Goal: Task Accomplishment & Management: Use online tool/utility

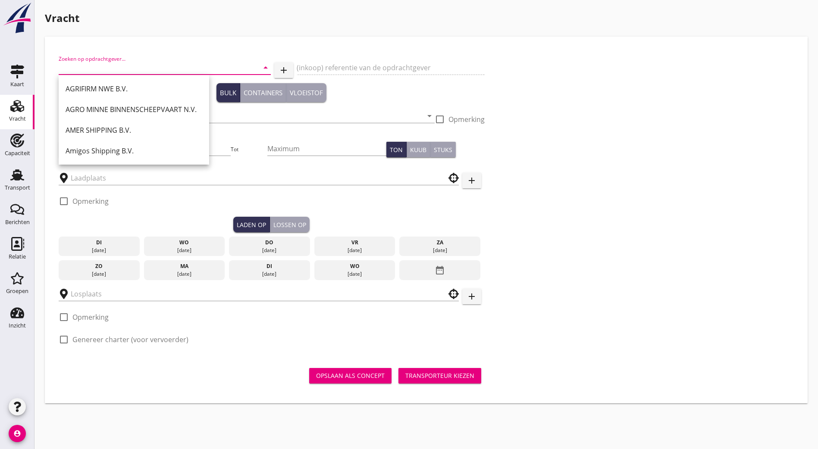
click at [615, 62] on div "Zoeken op opdrachtgever... arrow_drop_down add (inkoop) referentie van de opdra…" at bounding box center [426, 202] width 742 height 305
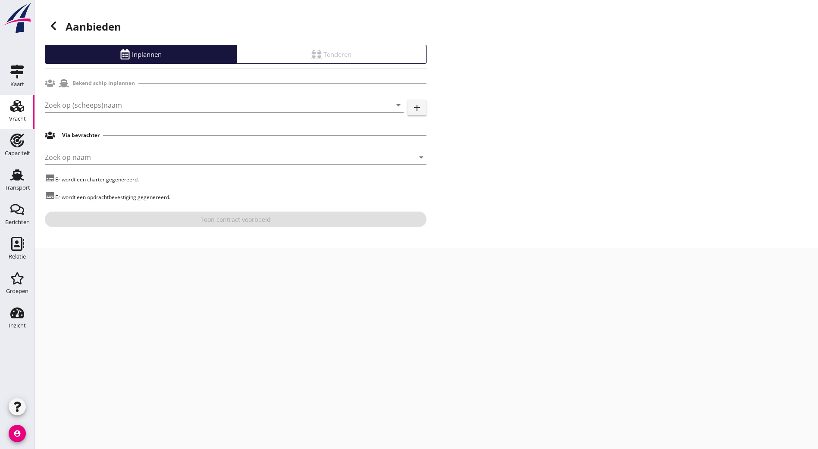
click at [195, 109] on input "Zoek op (scheeps)naam" at bounding box center [212, 105] width 335 height 14
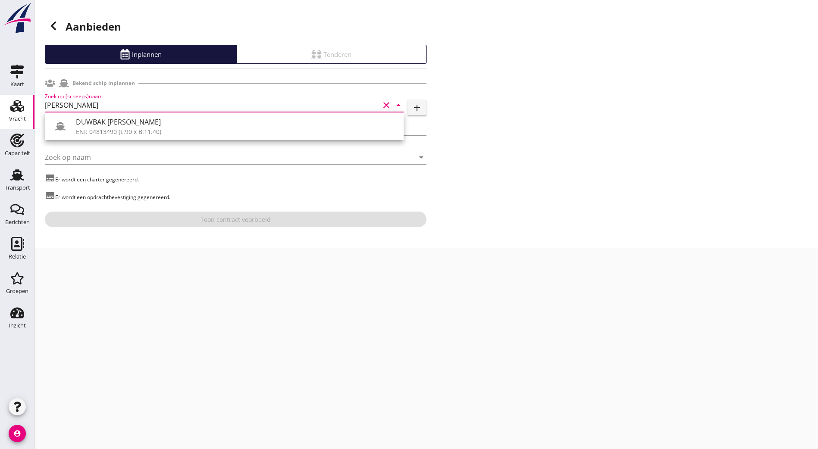
click at [140, 113] on div "Voer een zoekterm in om bevrachters te zoeken. DUWBAK DANILO ENI: 04813490 (L:9…" at bounding box center [409, 224] width 818 height 449
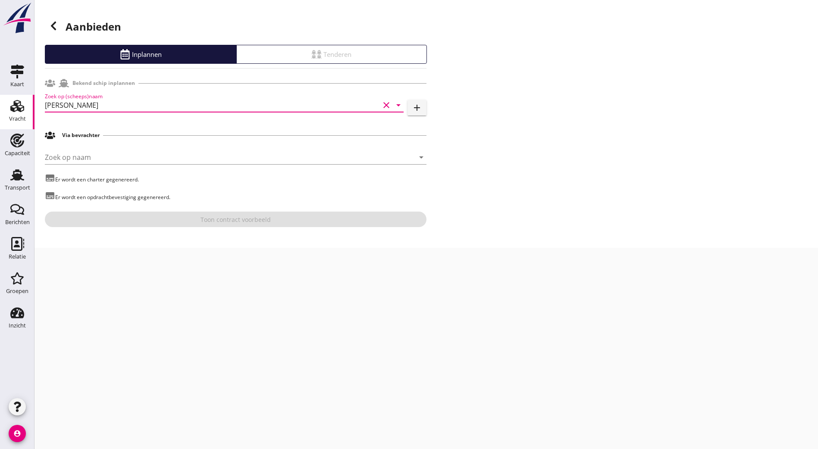
click at [144, 110] on input "danilo" at bounding box center [212, 105] width 335 height 14
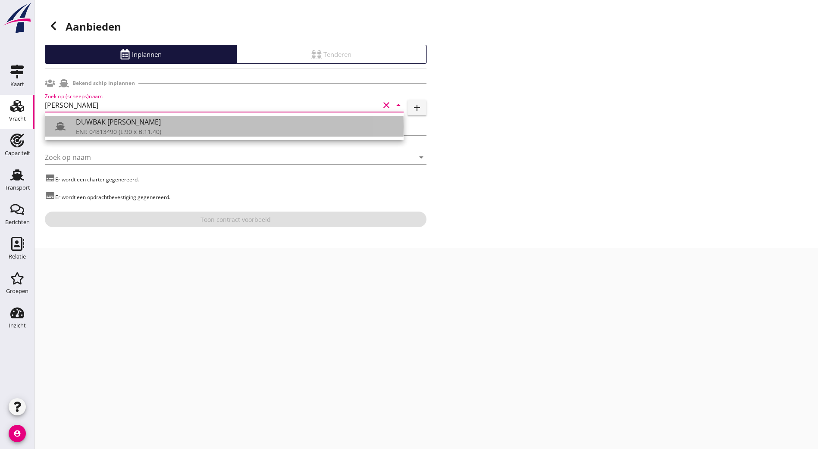
click at [136, 126] on div "DUWBAK DANILO" at bounding box center [236, 122] width 321 height 10
type input "DUWBAK DANILO"
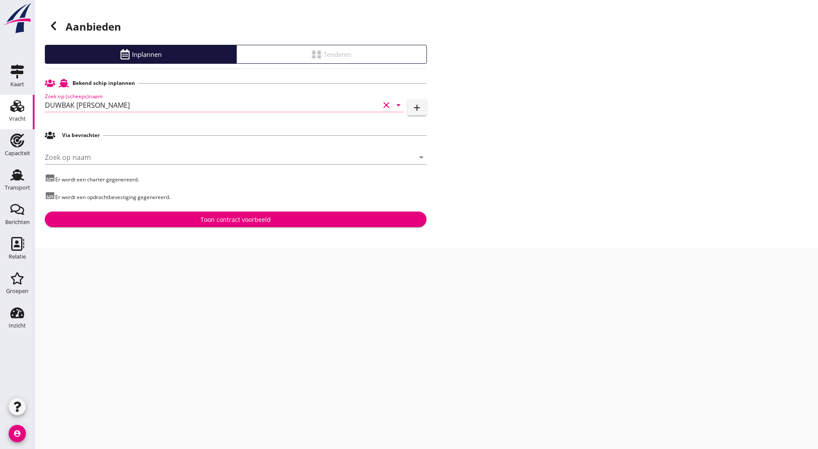
click at [218, 220] on div "Toon contract voorbeeld" at bounding box center [235, 219] width 70 height 9
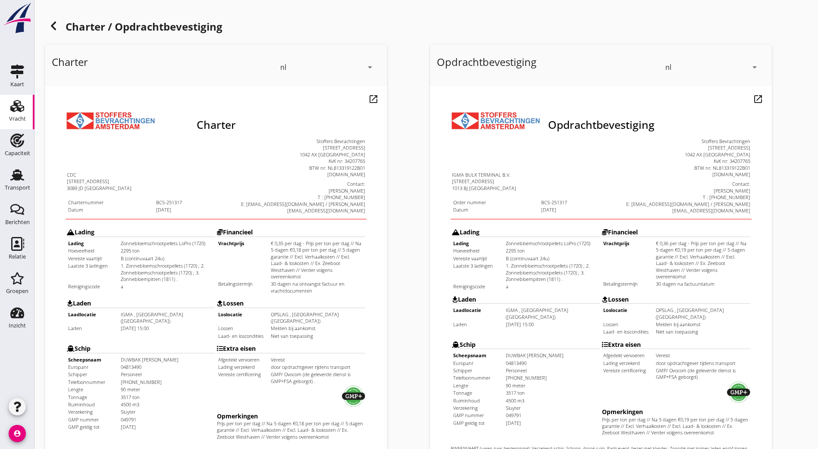
scroll to position [189, 0]
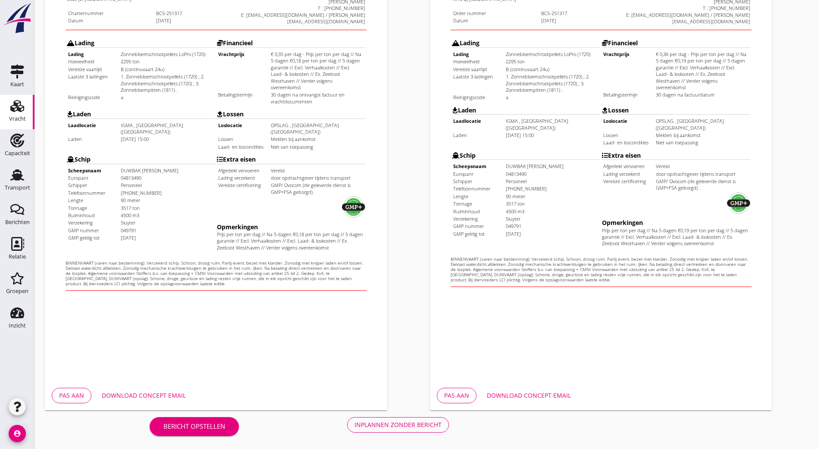
click at [354, 427] on div "Inplannen zonder bericht" at bounding box center [397, 424] width 87 height 9
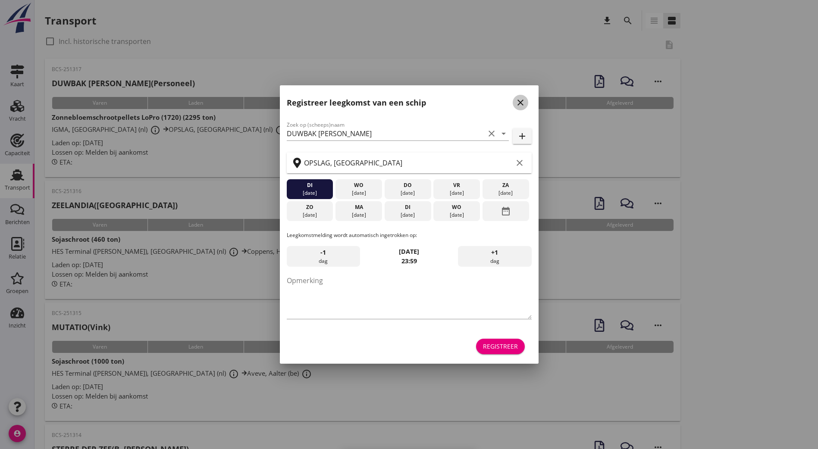
click at [526, 100] on div "close" at bounding box center [521, 102] width 16 height 10
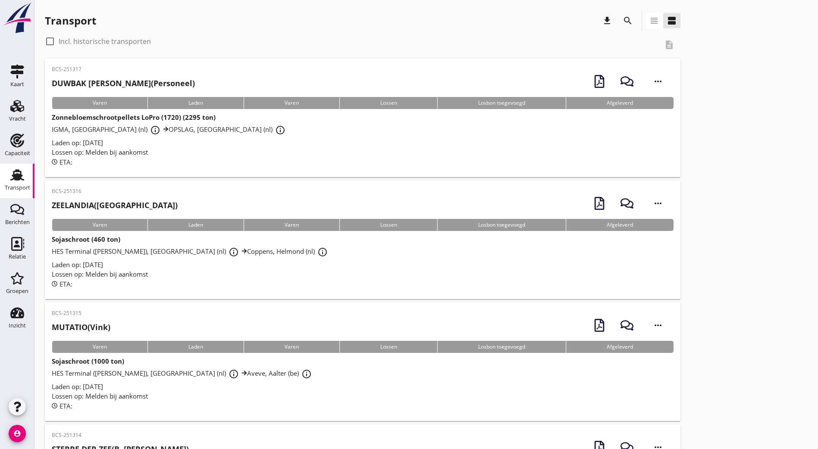
click at [117, 77] on div "BCS-251317 DUWBAK DANILO (Personeel)" at bounding box center [123, 80] width 143 height 28
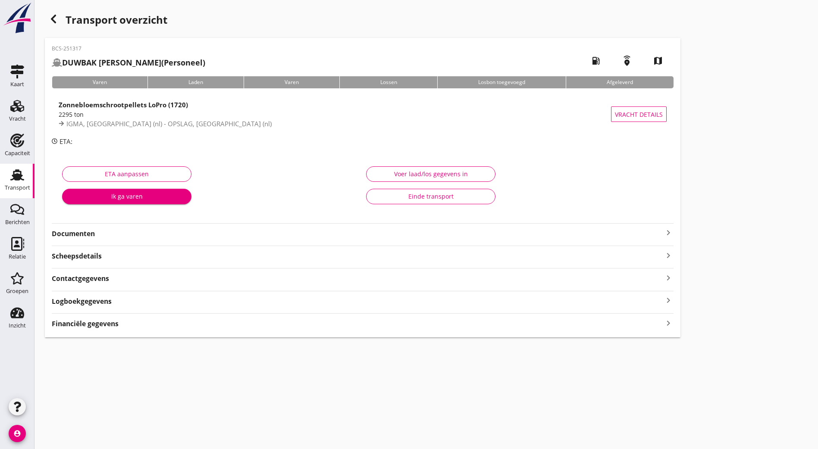
click at [185, 235] on strong "Documenten" at bounding box center [357, 234] width 611 height 10
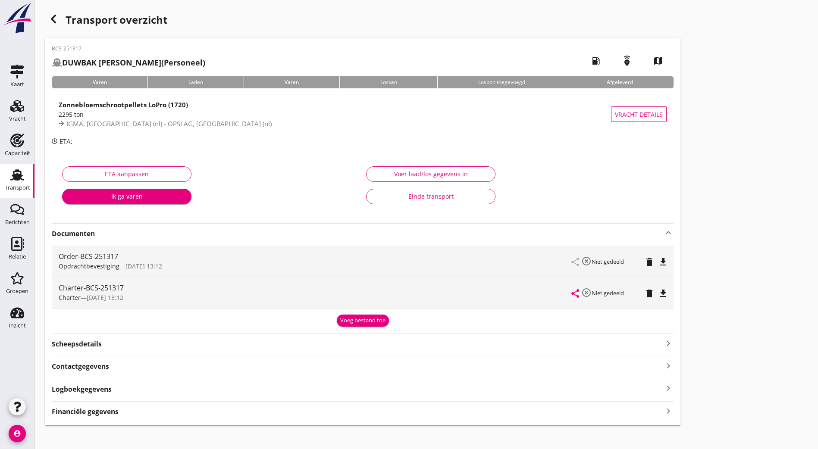
click at [658, 259] on icon "file_download" at bounding box center [663, 262] width 10 height 10
click at [658, 295] on icon "file_download" at bounding box center [663, 293] width 10 height 10
click at [191, 122] on span "IGMA, Amsterdam (nl) - OPSLAG, Amsterdam (nl)" at bounding box center [168, 123] width 205 height 9
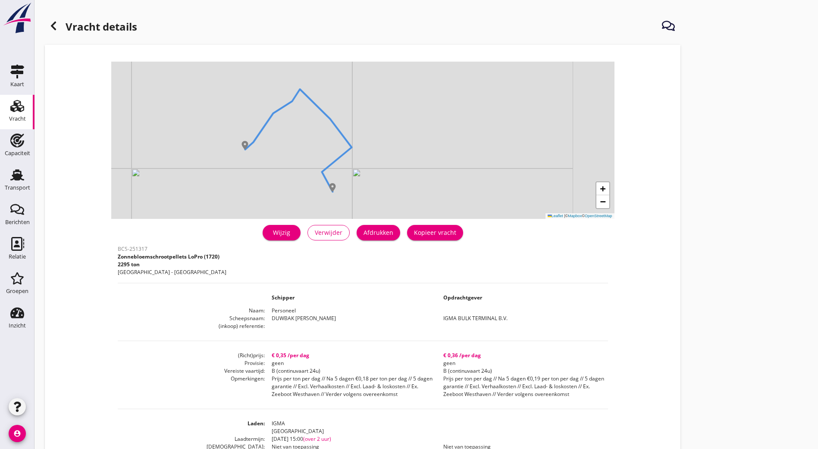
click at [363, 231] on div "Afdrukken" at bounding box center [378, 232] width 30 height 9
click at [57, 26] on icon at bounding box center [53, 26] width 10 height 10
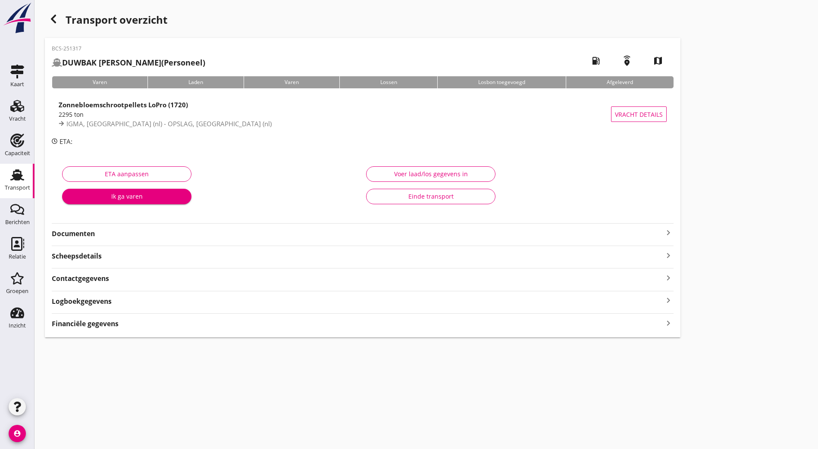
click at [133, 232] on strong "Documenten" at bounding box center [357, 234] width 611 height 10
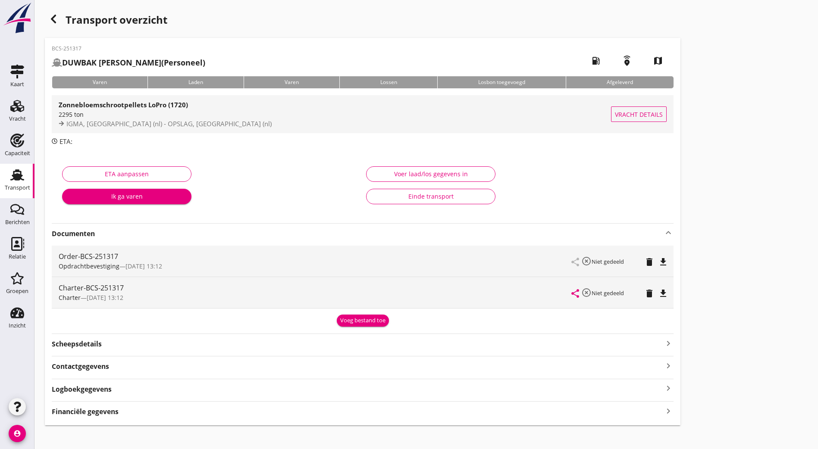
click at [147, 117] on div "2295 ton" at bounding box center [335, 114] width 552 height 9
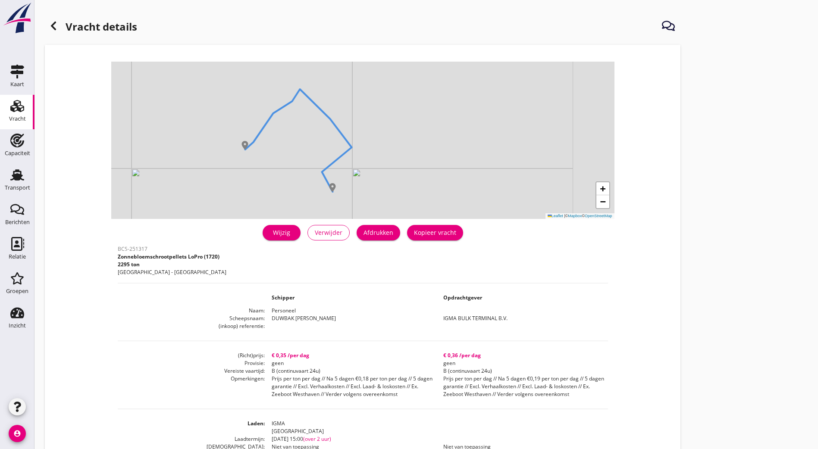
click at [414, 230] on div "Kopieer vracht" at bounding box center [435, 232] width 42 height 9
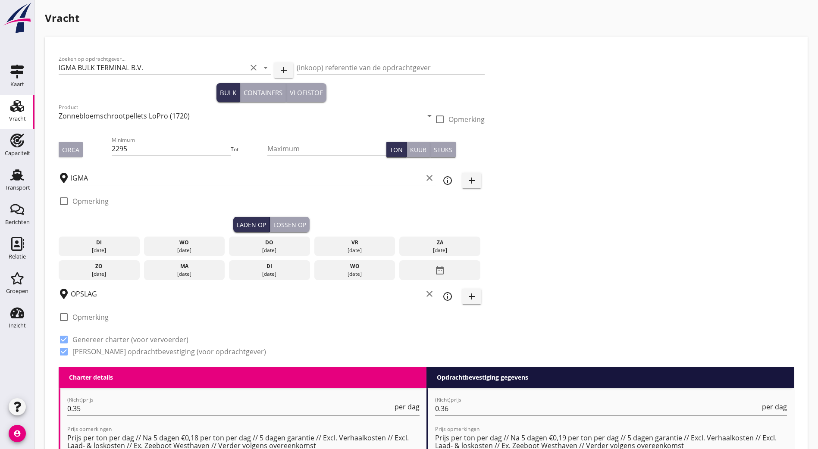
drag, startPoint x: 116, startPoint y: 149, endPoint x: 71, endPoint y: 148, distance: 45.3
click at [81, 147] on div "Circa Minimum 2295 Tot Maximum Ton Kuub Stuks" at bounding box center [272, 149] width 426 height 29
type input "2346"
drag, startPoint x: 479, startPoint y: 209, endPoint x: 337, endPoint y: 205, distance: 142.3
click at [477, 210] on div "Zoeken op opdrachtgever... IGMA BULK TERMINAL B.V. clear arrow_drop_down add (i…" at bounding box center [426, 208] width 742 height 317
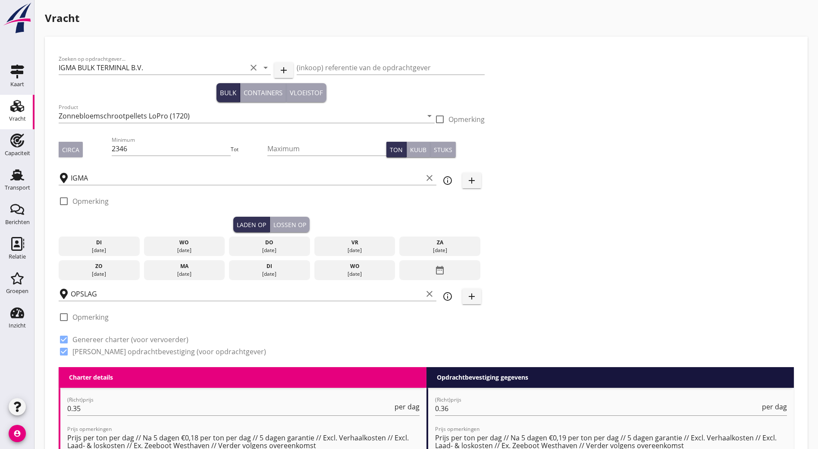
click at [83, 244] on div "di" at bounding box center [99, 243] width 77 height 8
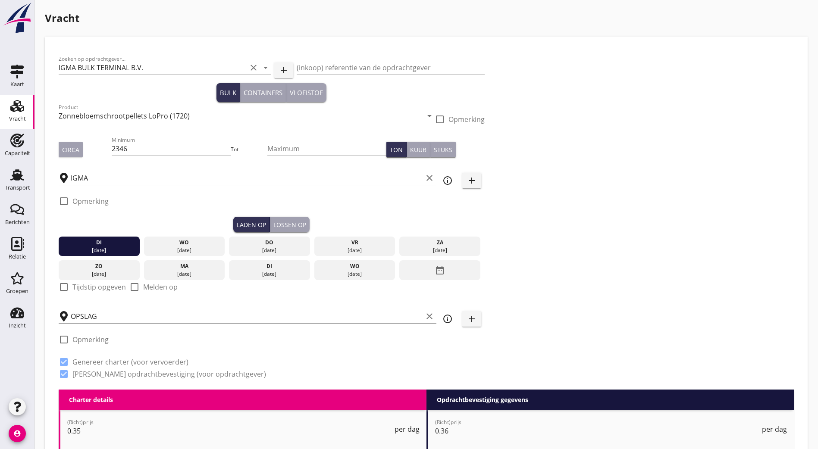
click at [81, 283] on label "Tijdstip opgeven" at bounding box center [98, 287] width 53 height 9
checkbox input "true"
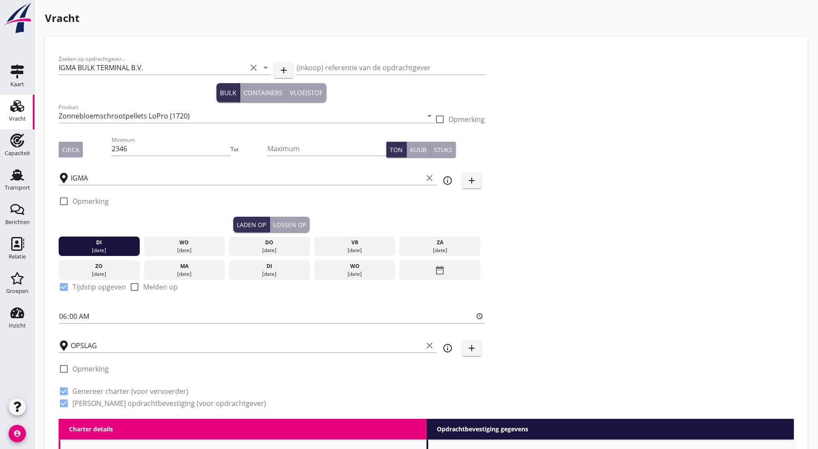
drag, startPoint x: 47, startPoint y: 309, endPoint x: 174, endPoint y: 361, distance: 136.9
click at [60, 315] on input "06:00" at bounding box center [272, 317] width 426 height 14
type input "15:00"
click at [603, 228] on div "Zoeken op opdrachtgever... IGMA BULK TERMINAL B.V. clear arrow_drop_down add (i…" at bounding box center [426, 234] width 742 height 369
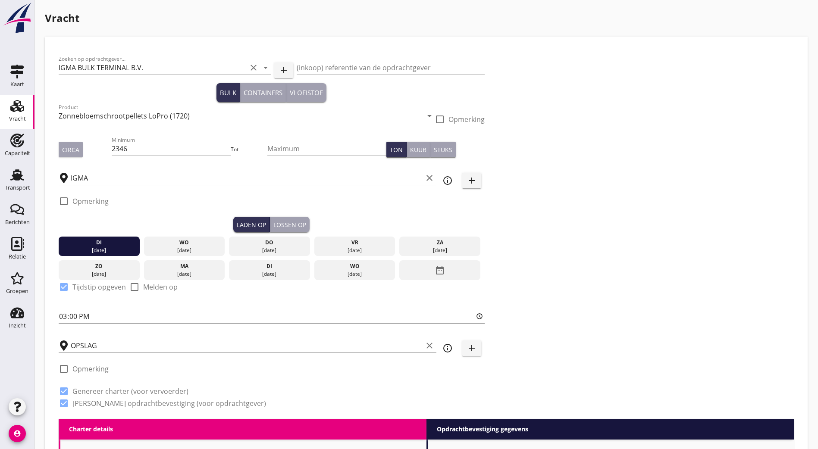
scroll to position [216, 0]
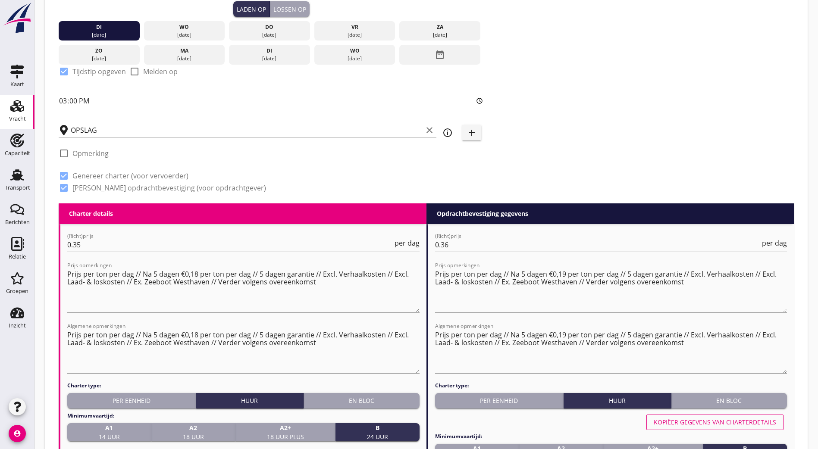
click at [488, 147] on div "Zoeken op opdrachtgever... IGMA BULK TERMINAL B.V. clear arrow_drop_down add (i…" at bounding box center [426, 19] width 742 height 369
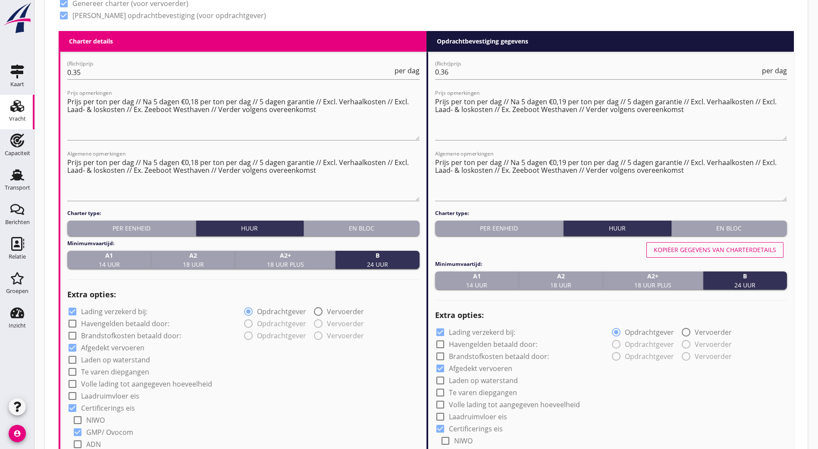
scroll to position [647, 0]
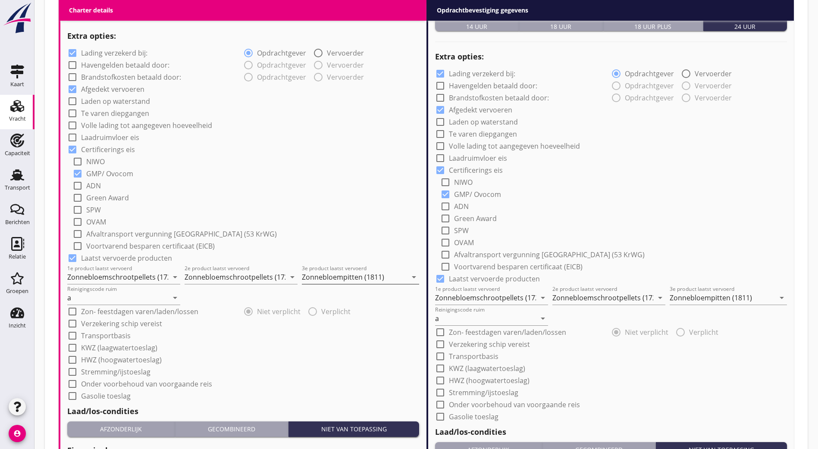
click at [354, 270] on input "Zonnebloempitten (1811)" at bounding box center [354, 277] width 105 height 14
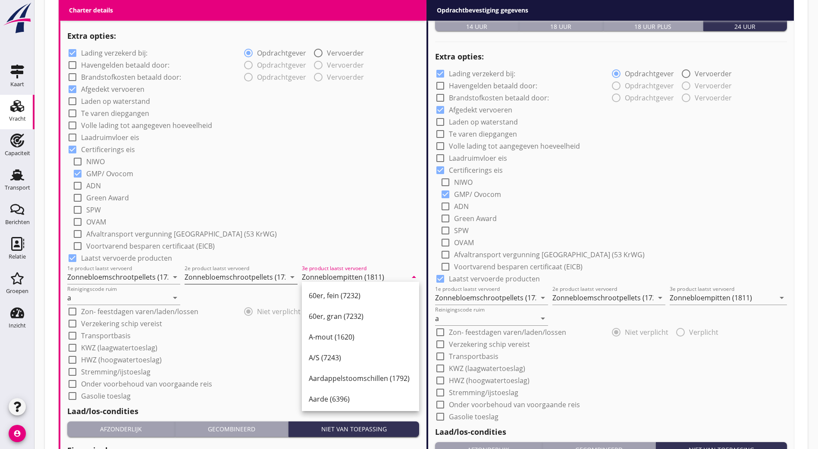
click at [223, 276] on input "Zonnebloemschrootpellets (1720)" at bounding box center [235, 277] width 101 height 14
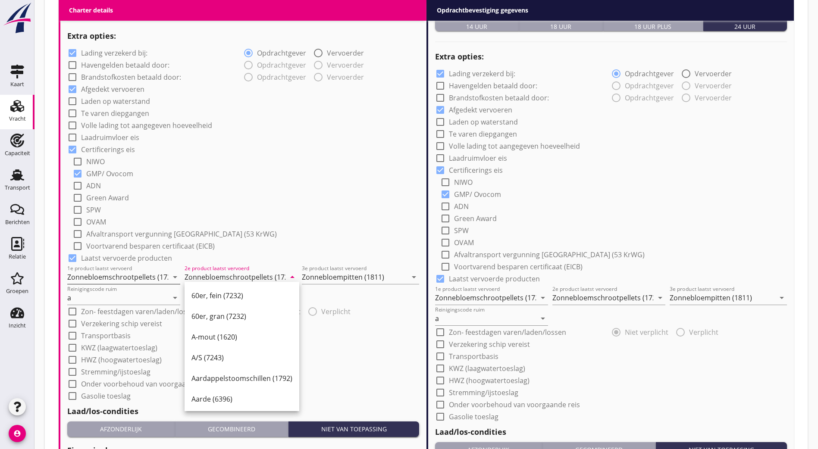
paste input "pitten (1811"
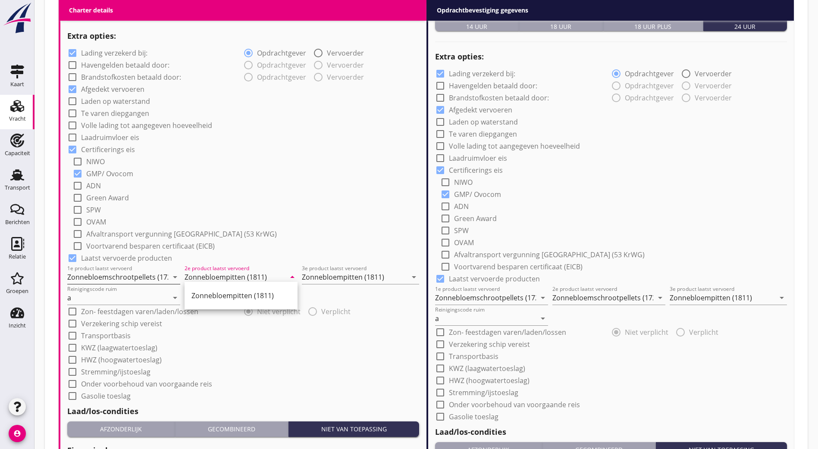
type input "Zonnebloempitten (1811)"
click at [109, 278] on input "Zonnebloemschrootpellets (1720)" at bounding box center [117, 277] width 101 height 14
paste input "pitten (1811"
type input "Zonnebloempitten (1811)"
click at [363, 198] on div "check_box_outline_blank Green Award" at bounding box center [245, 197] width 347 height 12
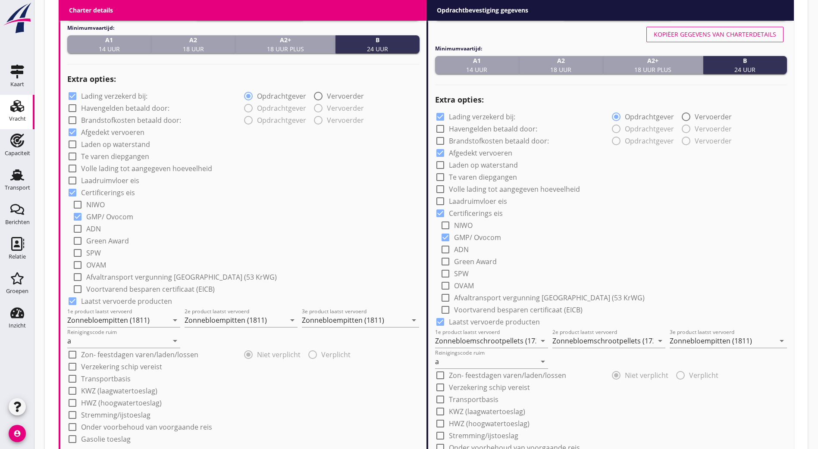
scroll to position [474, 0]
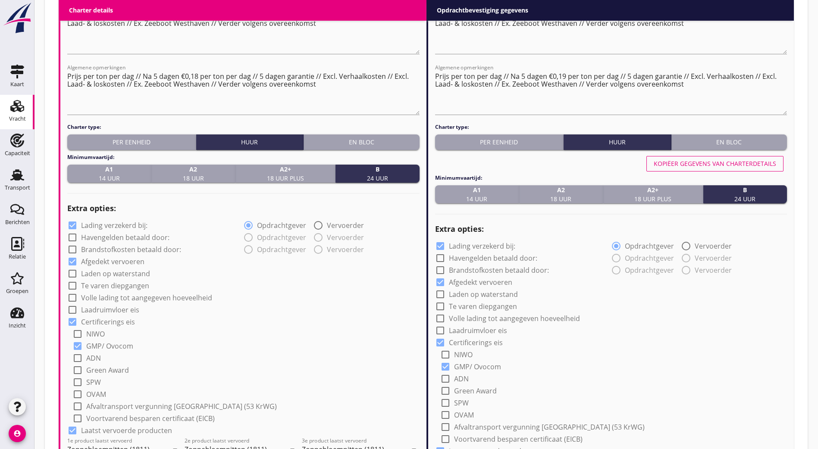
click at [762, 164] on div "Kopiëer gegevens van charterdetails" at bounding box center [715, 163] width 122 height 9
type input "Zonnebloempitten (1811)"
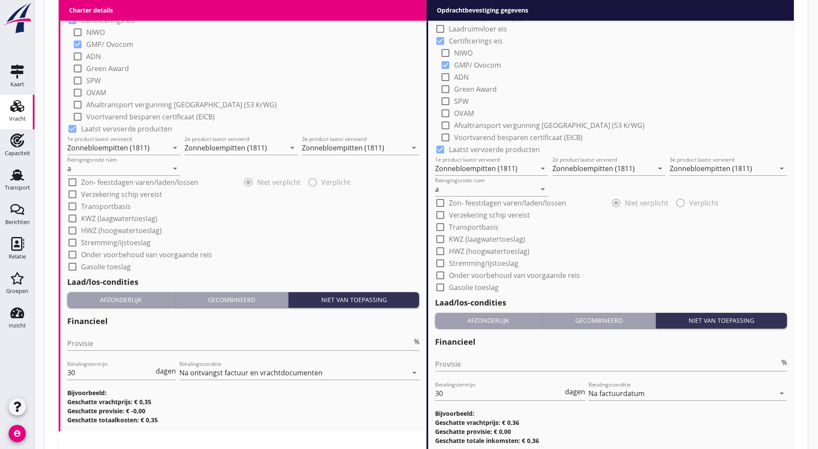
scroll to position [835, 0]
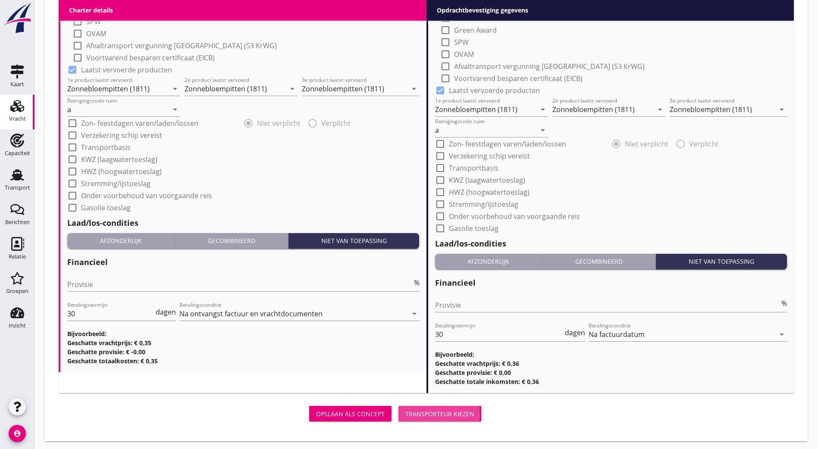
click at [405, 416] on div "Transporteur kiezen" at bounding box center [439, 414] width 69 height 9
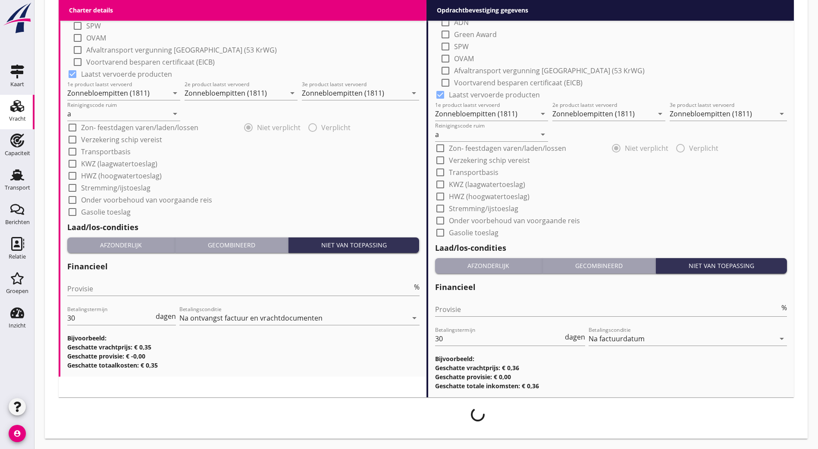
scroll to position [828, 0]
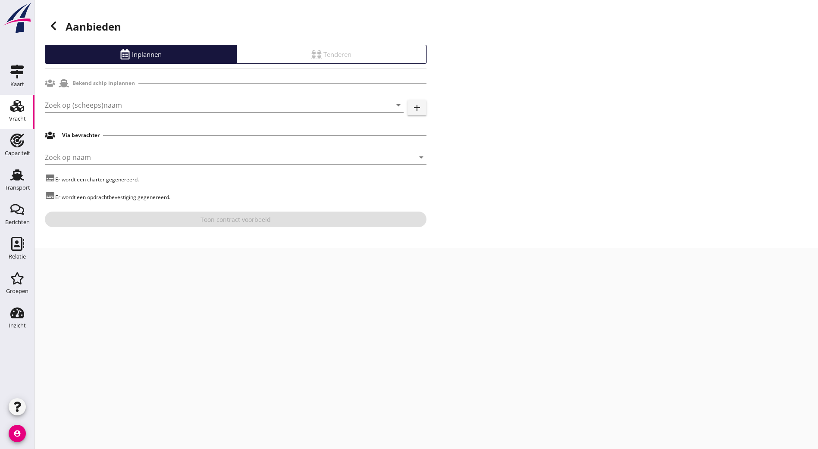
click at [172, 101] on input "Zoek op (scheeps)naam" at bounding box center [212, 105] width 335 height 14
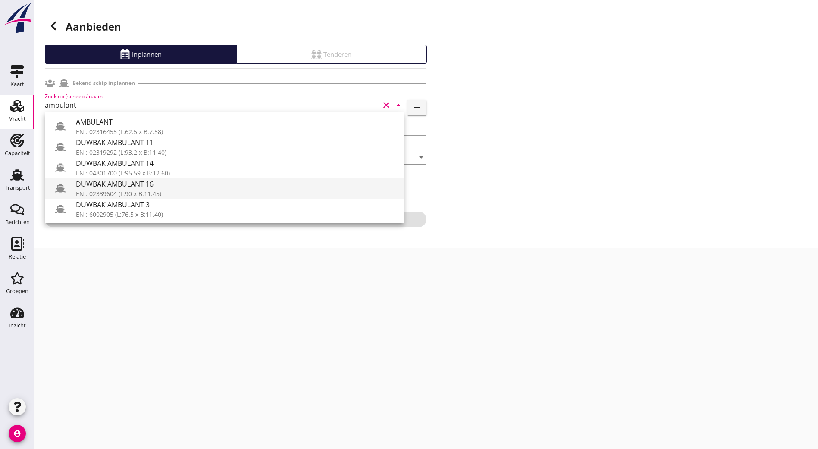
click at [149, 185] on div "DUWBAK AMBULANT 16" at bounding box center [236, 184] width 321 height 10
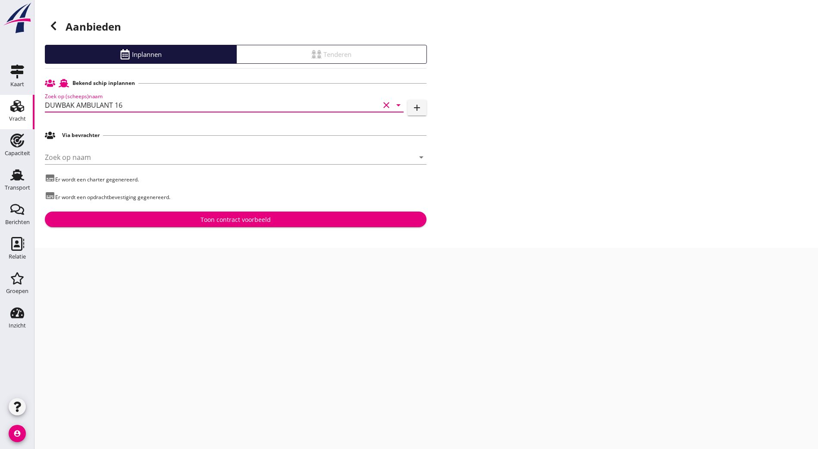
type input "DUWBAK AMBULANT 16"
click at [255, 222] on div "Toon contract voorbeeld" at bounding box center [235, 219] width 70 height 9
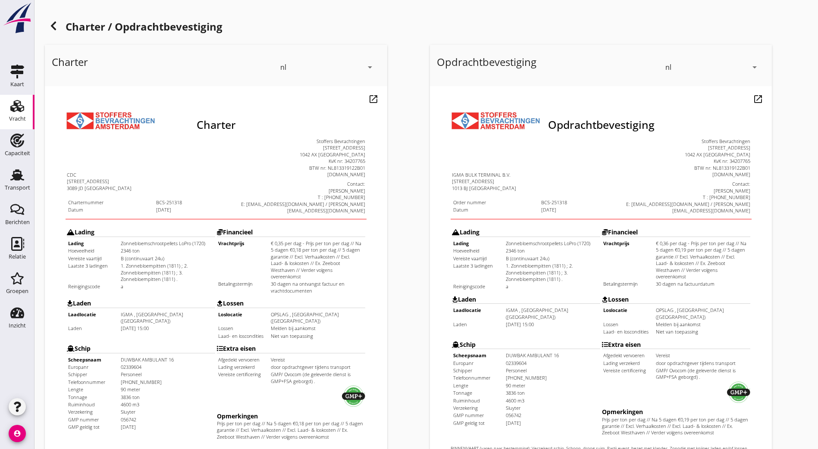
scroll to position [189, 0]
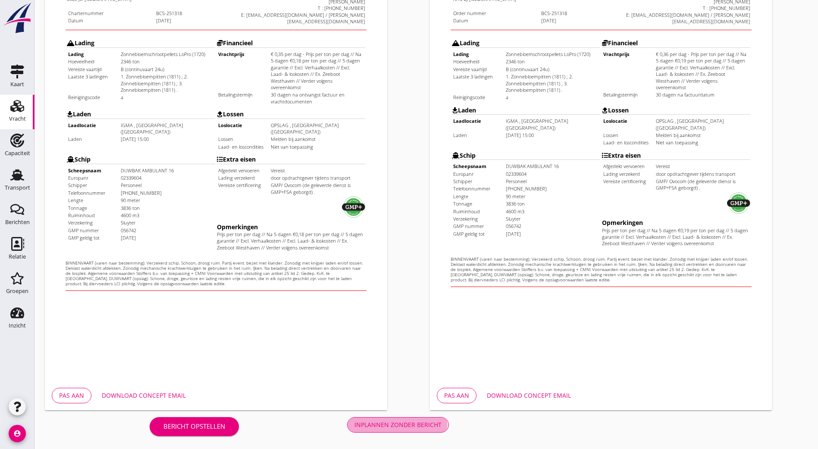
click at [354, 427] on div "Inplannen zonder bericht" at bounding box center [397, 424] width 87 height 9
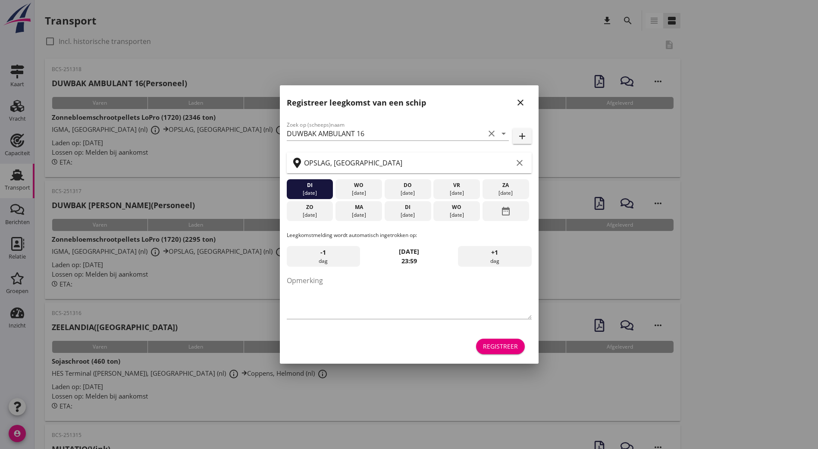
click at [523, 91] on div "Registreer leegkomst van een schip close" at bounding box center [409, 99] width 259 height 28
click at [516, 100] on icon "close" at bounding box center [520, 102] width 10 height 10
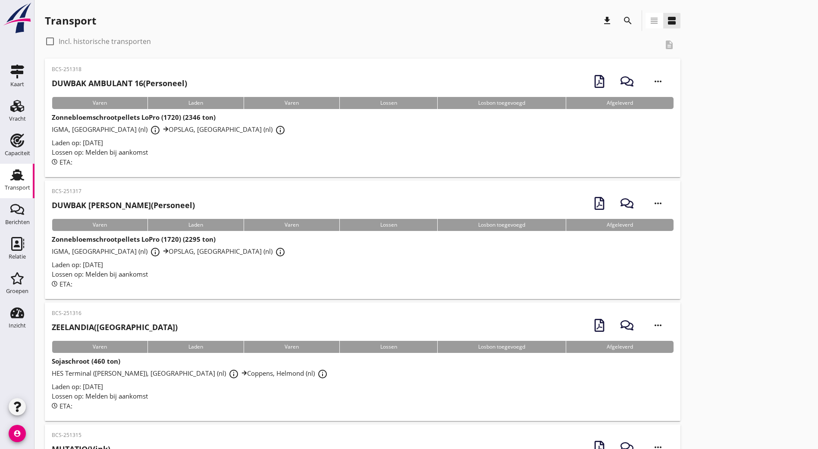
click at [163, 78] on h2 "DUWBAK AMBULANT 16 (Personeel)" at bounding box center [119, 84] width 135 height 12
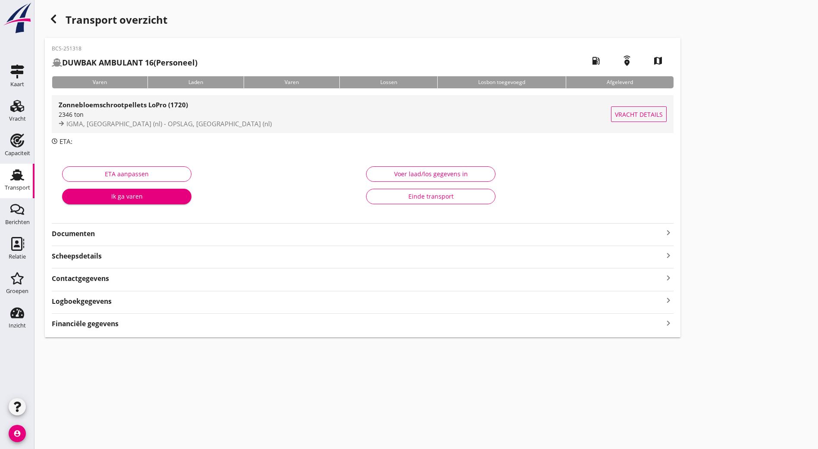
click at [140, 115] on div "2346 ton" at bounding box center [335, 114] width 552 height 9
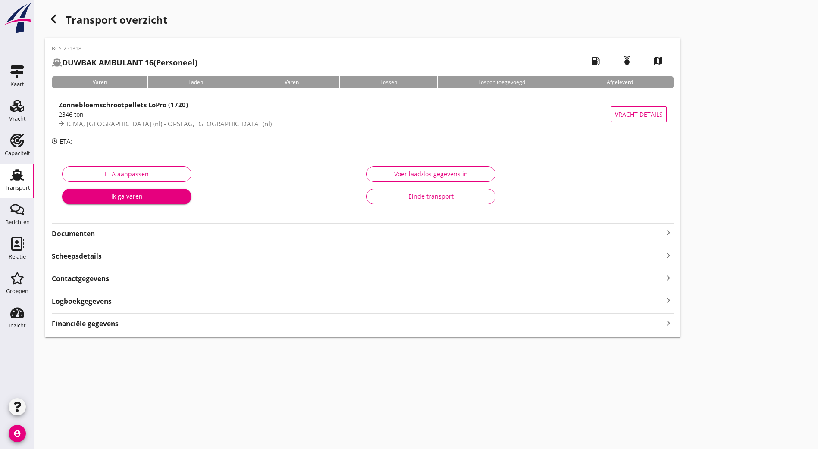
click at [71, 237] on strong "Documenten" at bounding box center [357, 234] width 611 height 10
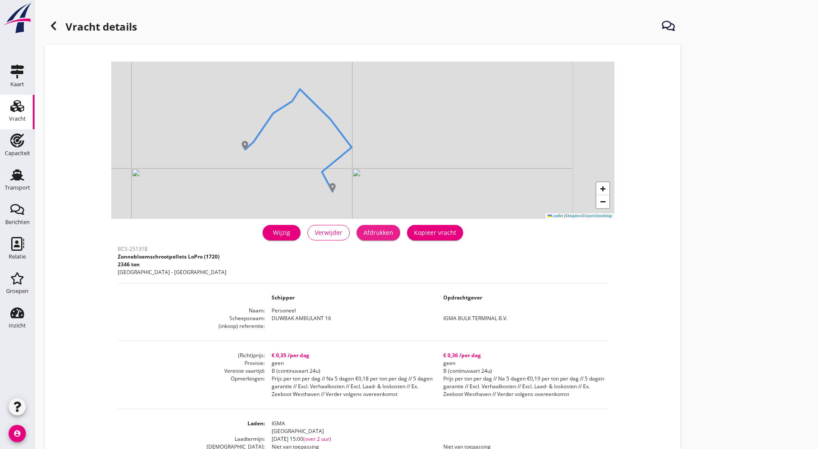
drag, startPoint x: 249, startPoint y: 232, endPoint x: 64, endPoint y: 400, distance: 249.7
click at [363, 232] on div "Afdrukken" at bounding box center [378, 232] width 30 height 9
